Goal: Navigation & Orientation: Find specific page/section

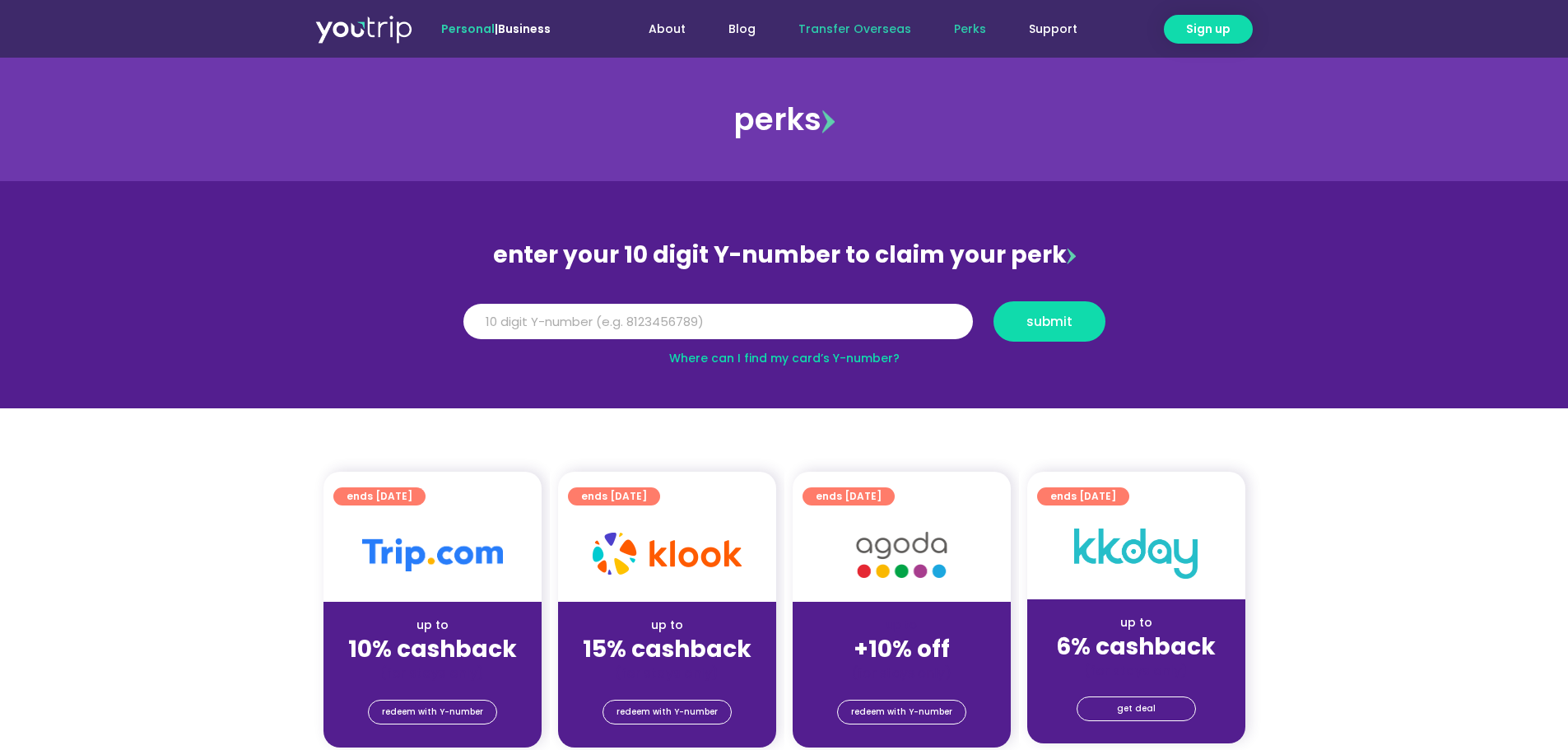
click at [861, 28] on link "Transfer Overseas" at bounding box center [855, 29] width 156 height 30
click at [898, 40] on link "Transfer Overseas" at bounding box center [855, 29] width 156 height 30
click at [1051, 34] on link "Support" at bounding box center [1053, 29] width 92 height 30
